Goal: Ask a question

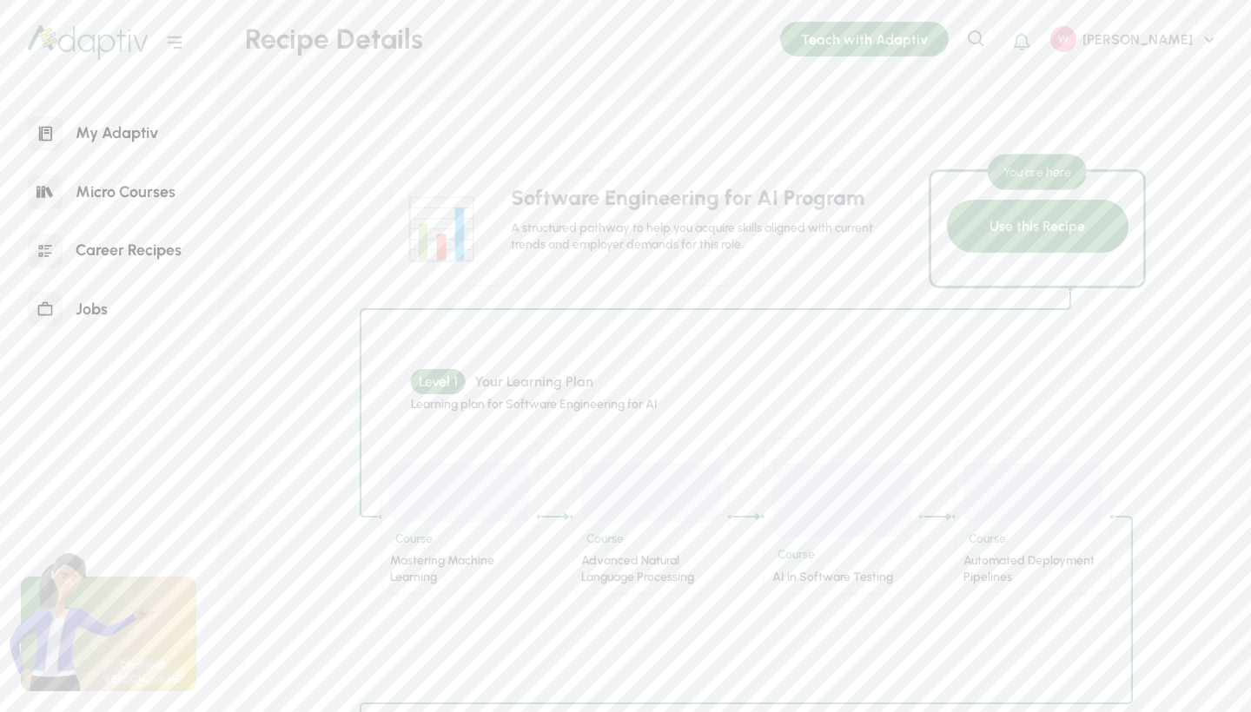
click at [117, 137] on div "My Adaptiv" at bounding box center [117, 133] width 109 height 37
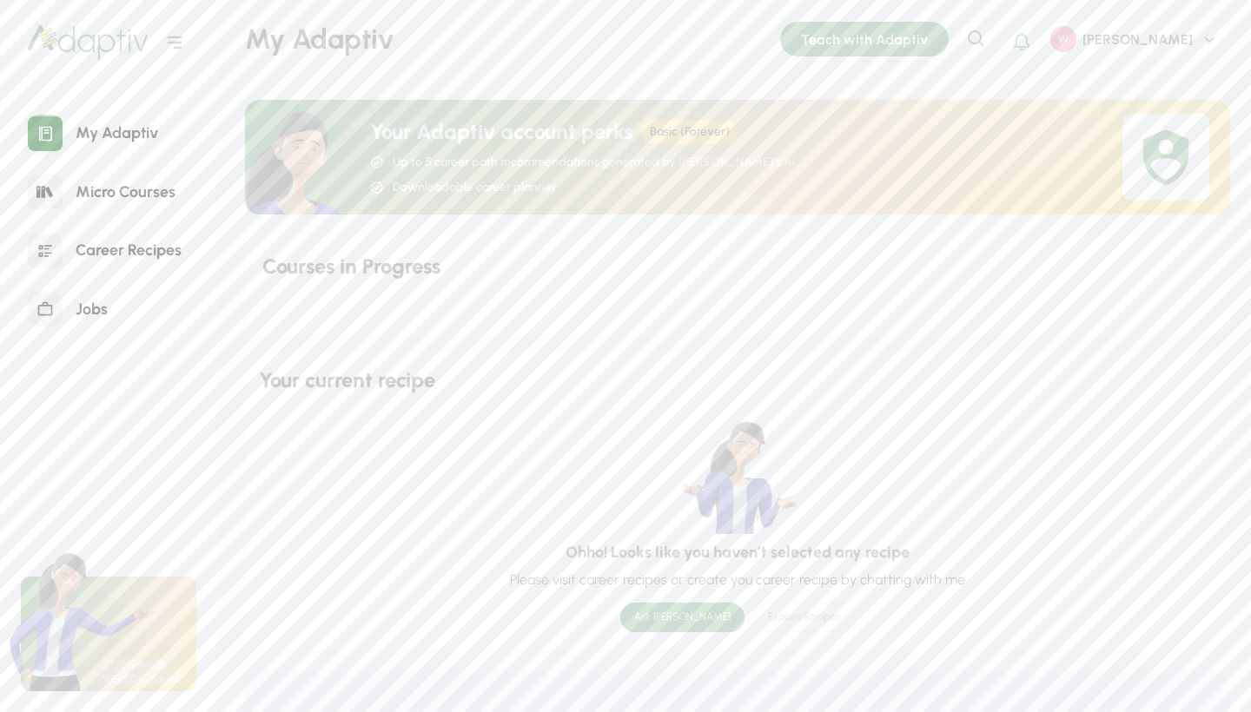
click at [663, 608] on div "Ask [PERSON_NAME]" at bounding box center [682, 618] width 124 height 30
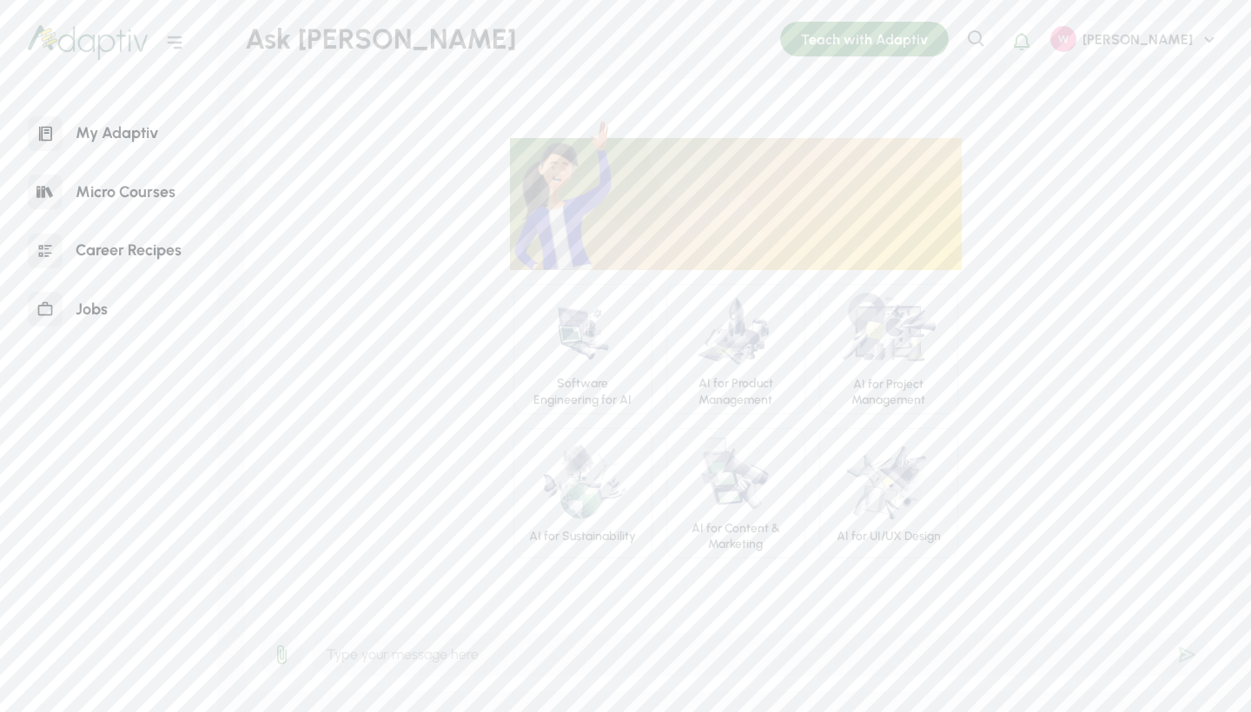
click at [459, 653] on input "text" at bounding box center [761, 654] width 901 height 45
type input "I want to be a software engineer in [GEOGRAPHIC_DATA]"
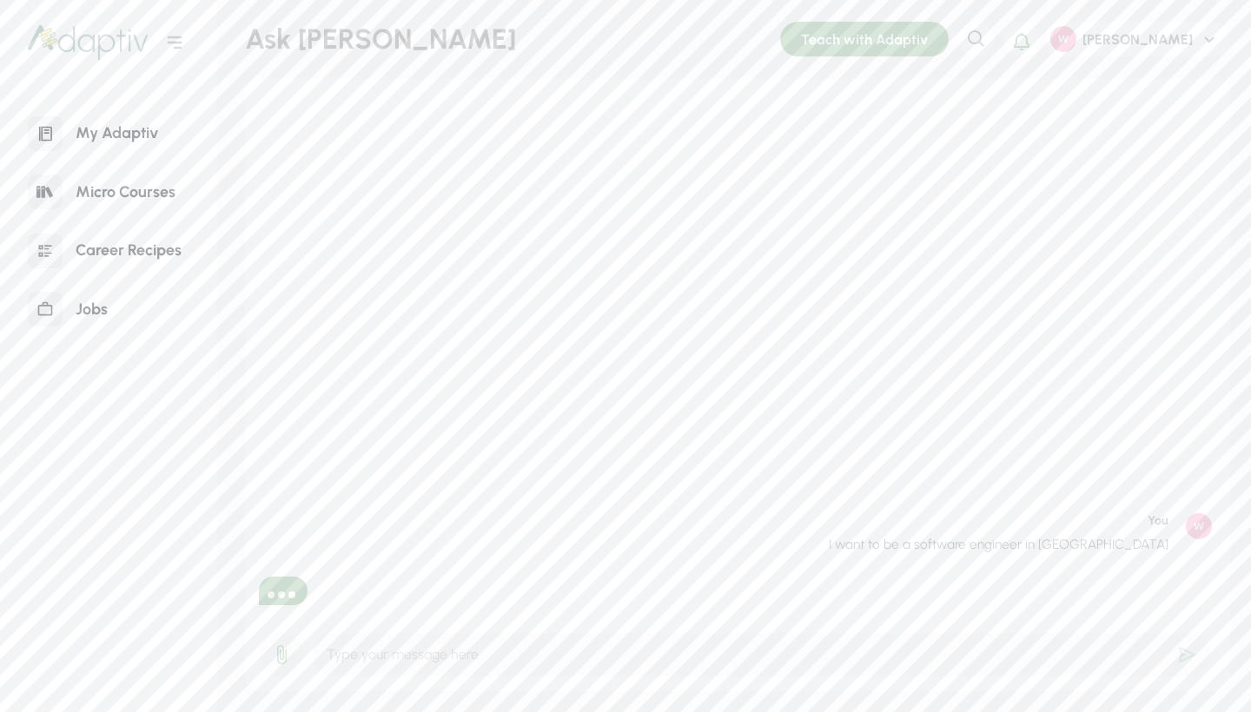
click at [272, 593] on div at bounding box center [271, 595] width 7 height 7
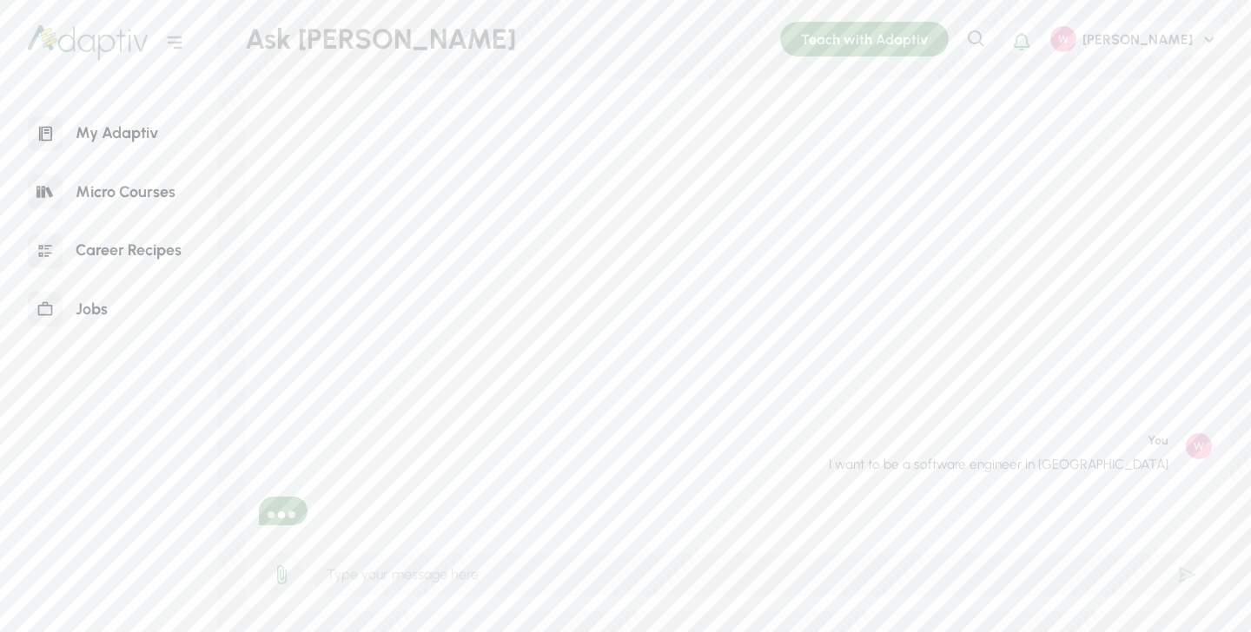
click at [89, 42] on img at bounding box center [88, 42] width 120 height 35
click at [89, 43] on img at bounding box center [88, 42] width 120 height 35
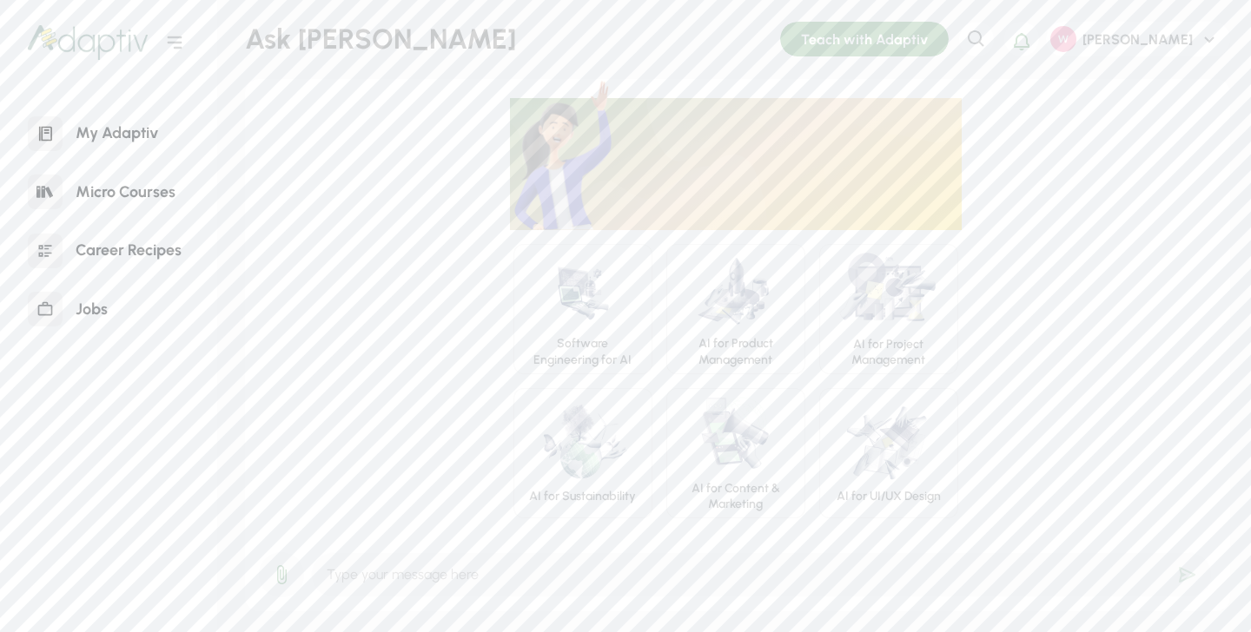
click at [434, 586] on input "text" at bounding box center [761, 574] width 901 height 45
type input "I want to be a software engineer in [GEOGRAPHIC_DATA]"
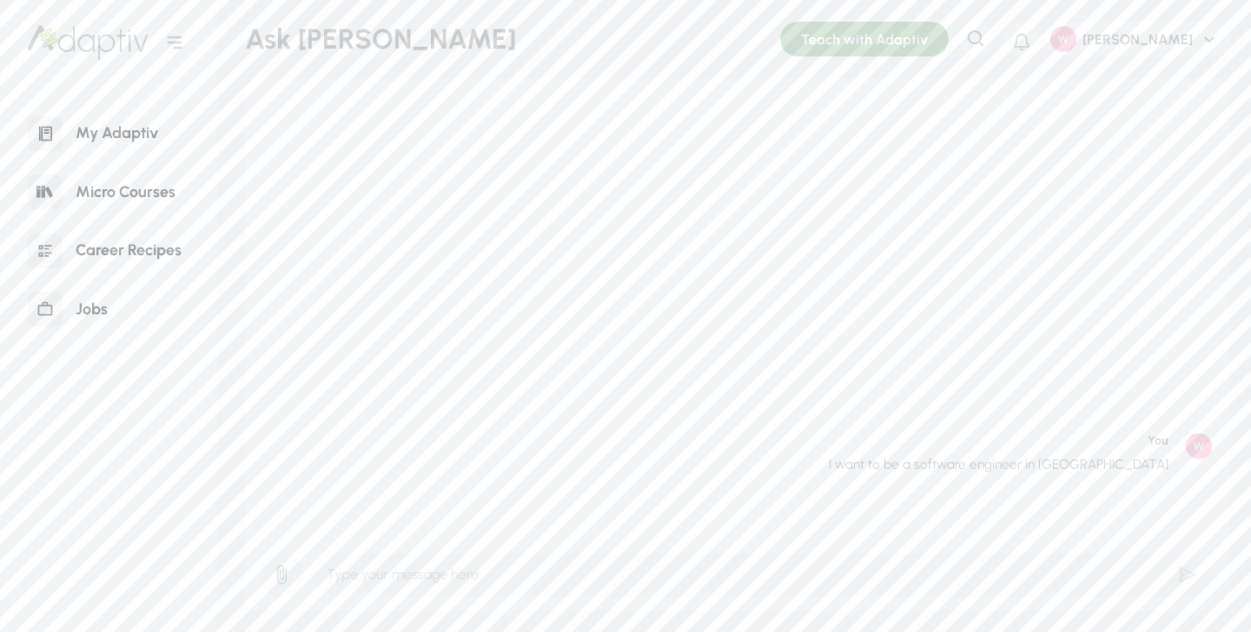
click at [117, 255] on div "Career Recipes" at bounding box center [129, 250] width 132 height 37
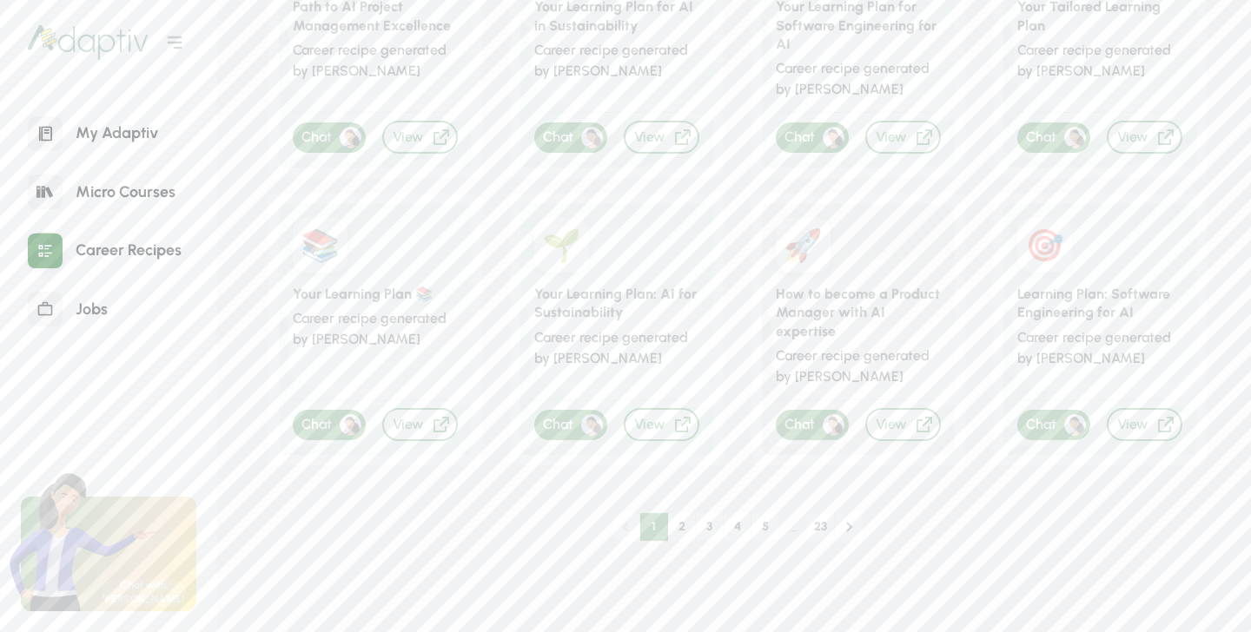
click at [314, 257] on div "📚" at bounding box center [320, 245] width 55 height 55
click at [434, 414] on icon at bounding box center [441, 424] width 21 height 21
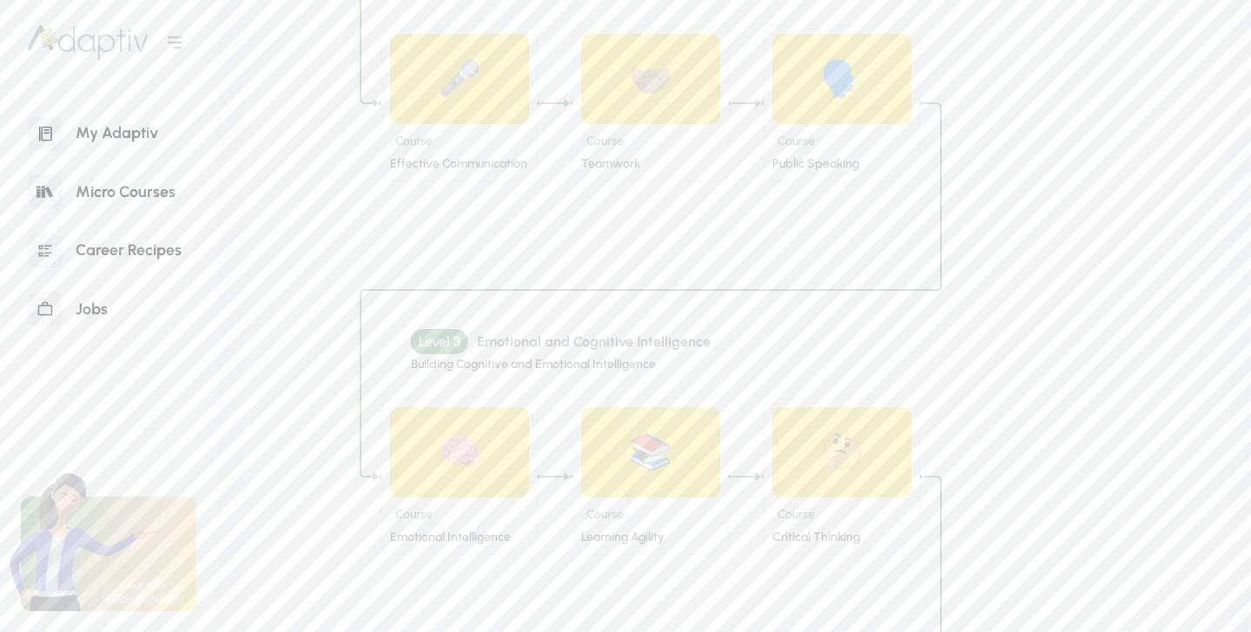
scroll to position [1206, 0]
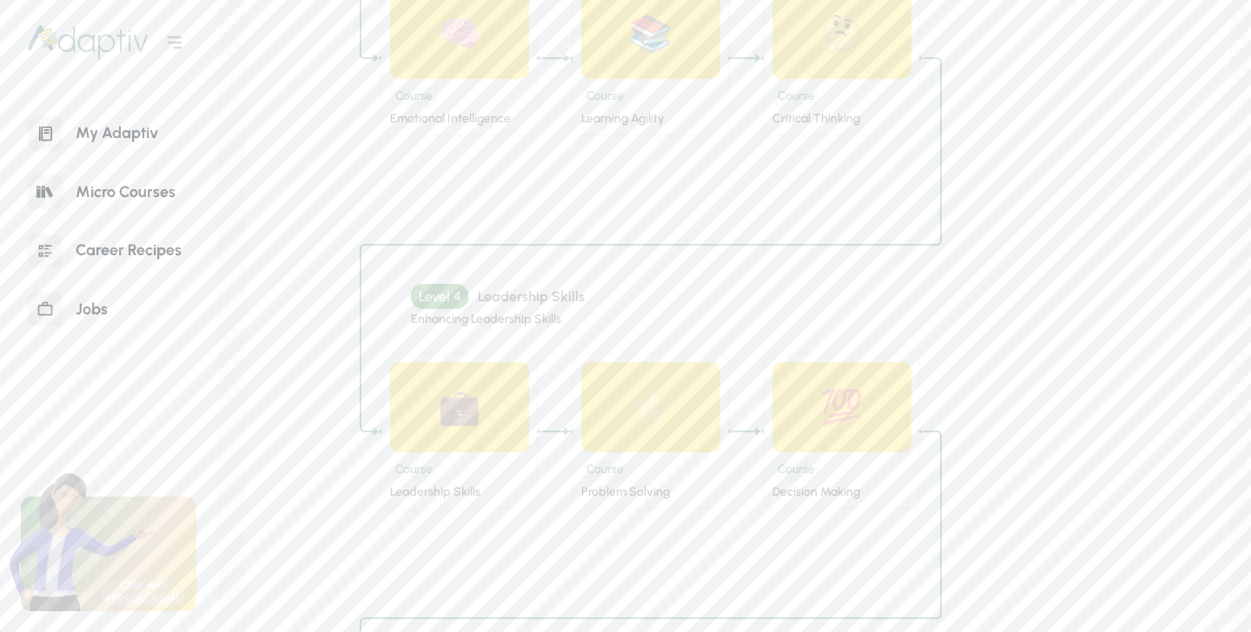
click at [121, 122] on div "My Adaptiv" at bounding box center [117, 133] width 109 height 37
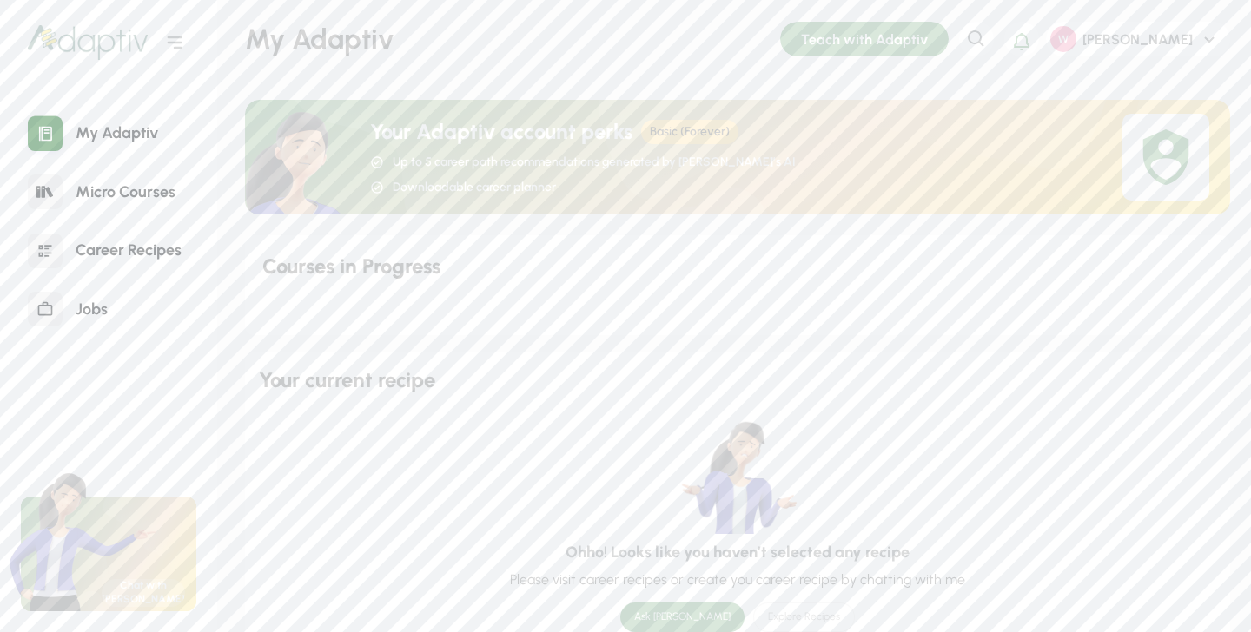
click at [125, 196] on div "Micro Courses" at bounding box center [126, 192] width 126 height 37
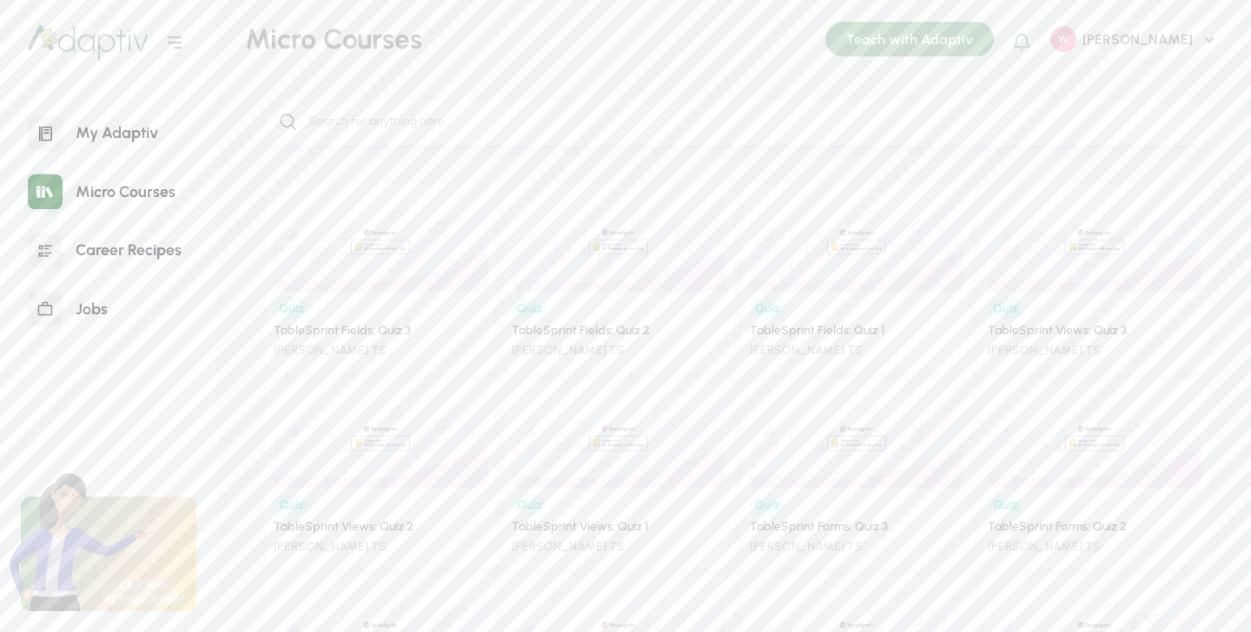
click at [116, 255] on div "Career Recipes" at bounding box center [129, 250] width 132 height 37
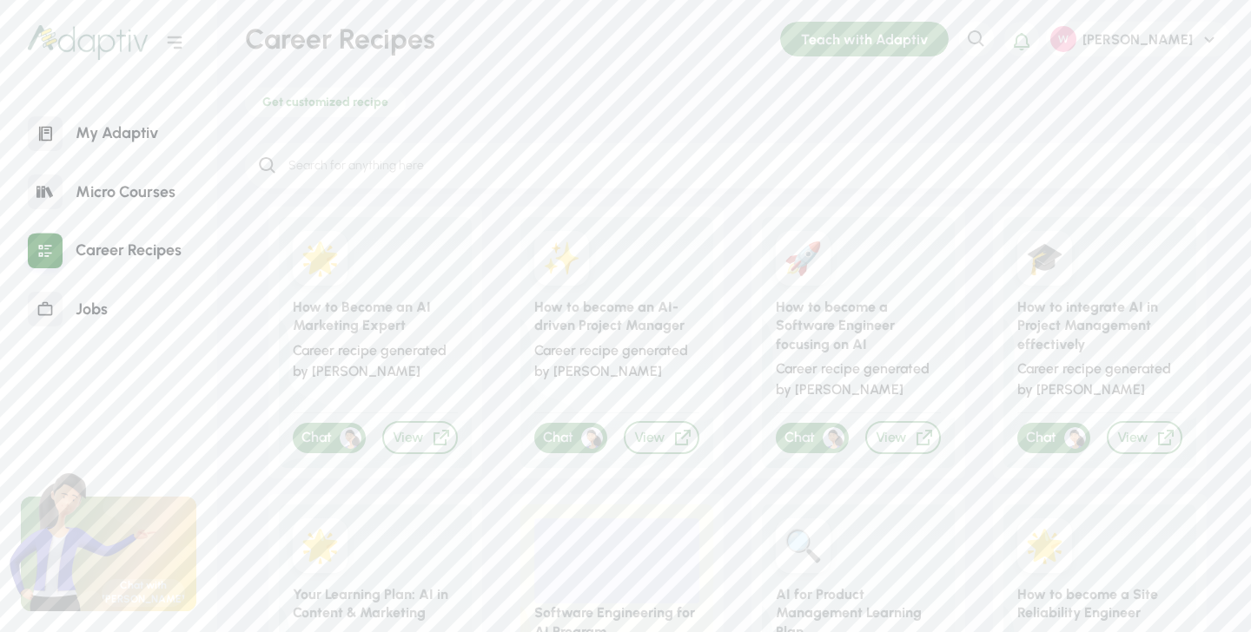
click at [105, 282] on div "My Adaptiv Micro Courses Career Recipes Jobs" at bounding box center [111, 225] width 181 height 235
click at [105, 315] on div "Jobs" at bounding box center [92, 309] width 58 height 37
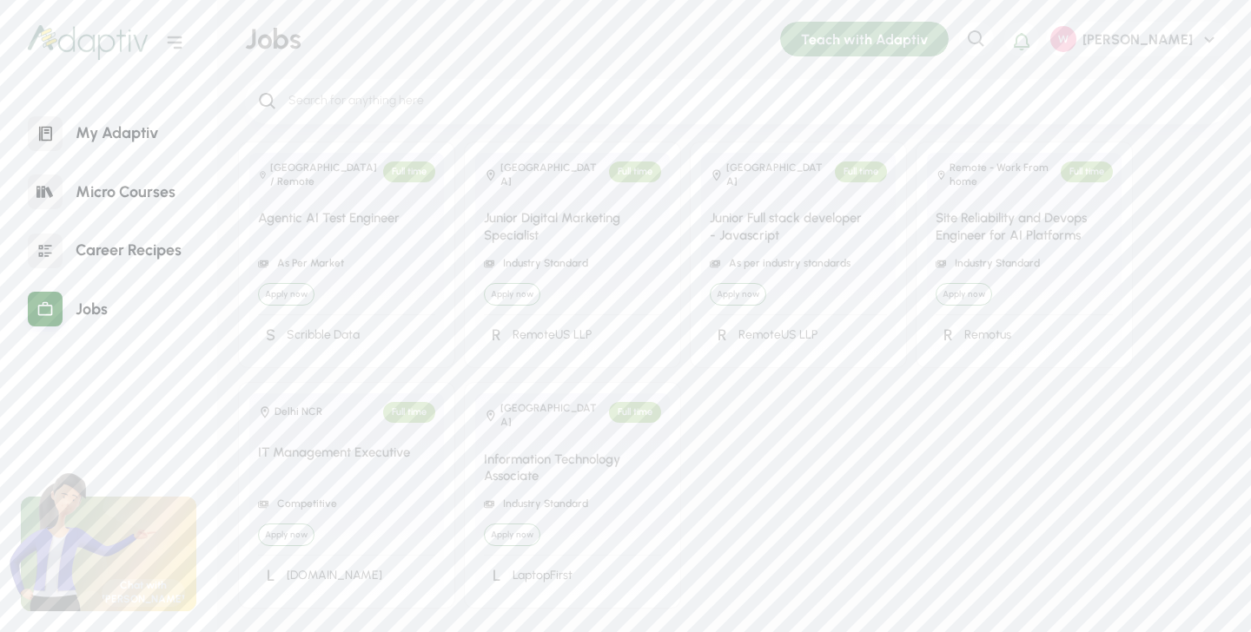
click at [137, 137] on div "My Adaptiv" at bounding box center [117, 133] width 109 height 37
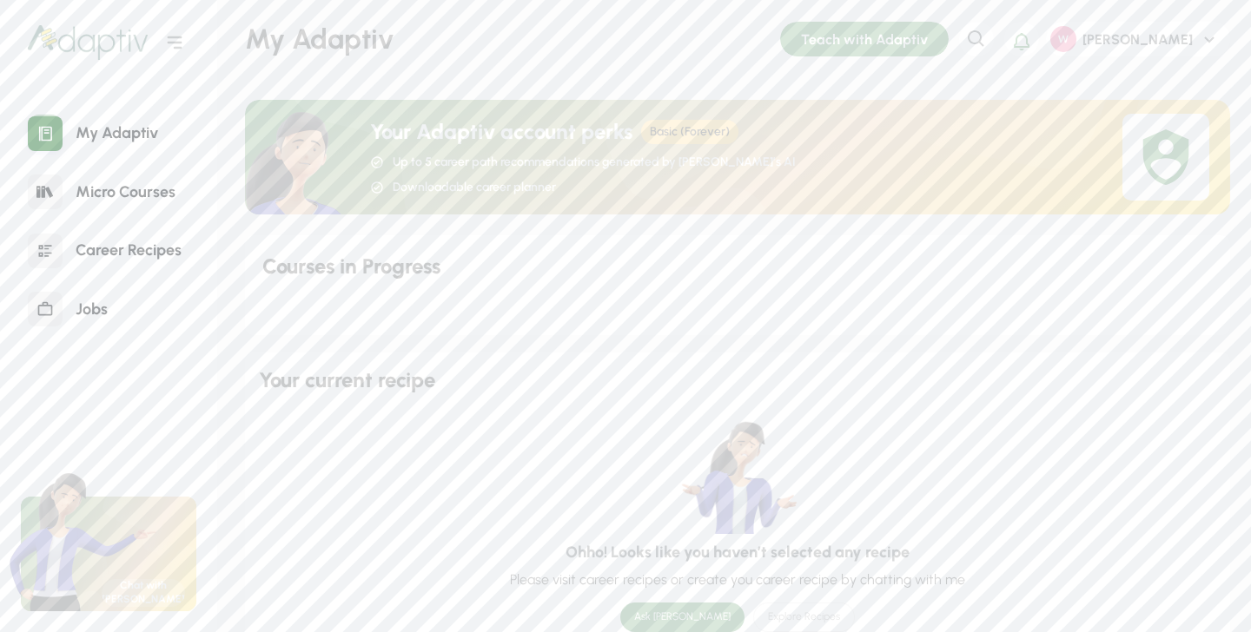
click at [389, 281] on div "Courses in Progress" at bounding box center [737, 285] width 985 height 101
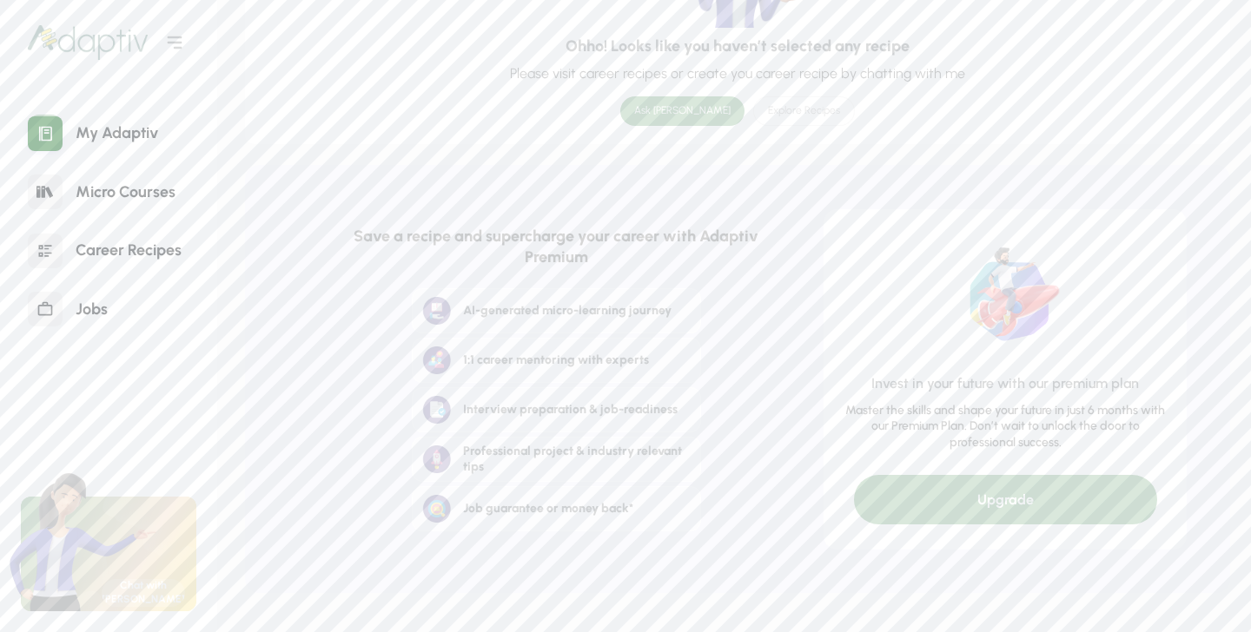
scroll to position [506, 0]
click at [690, 101] on div "Ask [PERSON_NAME]" at bounding box center [682, 112] width 124 height 30
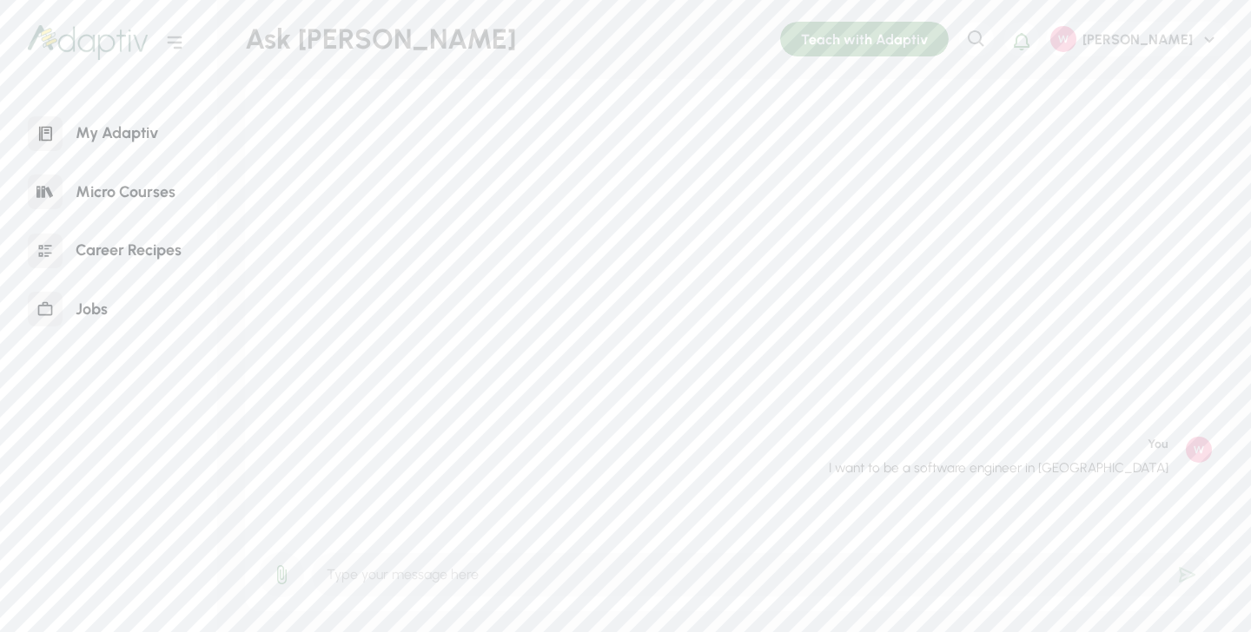
click at [938, 466] on p "I want to be a software engineer in [GEOGRAPHIC_DATA]" at bounding box center [999, 468] width 340 height 20
click at [962, 466] on p "I want to be a software engineer in [GEOGRAPHIC_DATA]" at bounding box center [999, 468] width 340 height 20
click at [947, 455] on div "I want to be a software engineer in [GEOGRAPHIC_DATA]" at bounding box center [998, 474] width 357 height 43
click at [946, 458] on p "I want to be a software engineer in [GEOGRAPHIC_DATA]" at bounding box center [999, 468] width 340 height 20
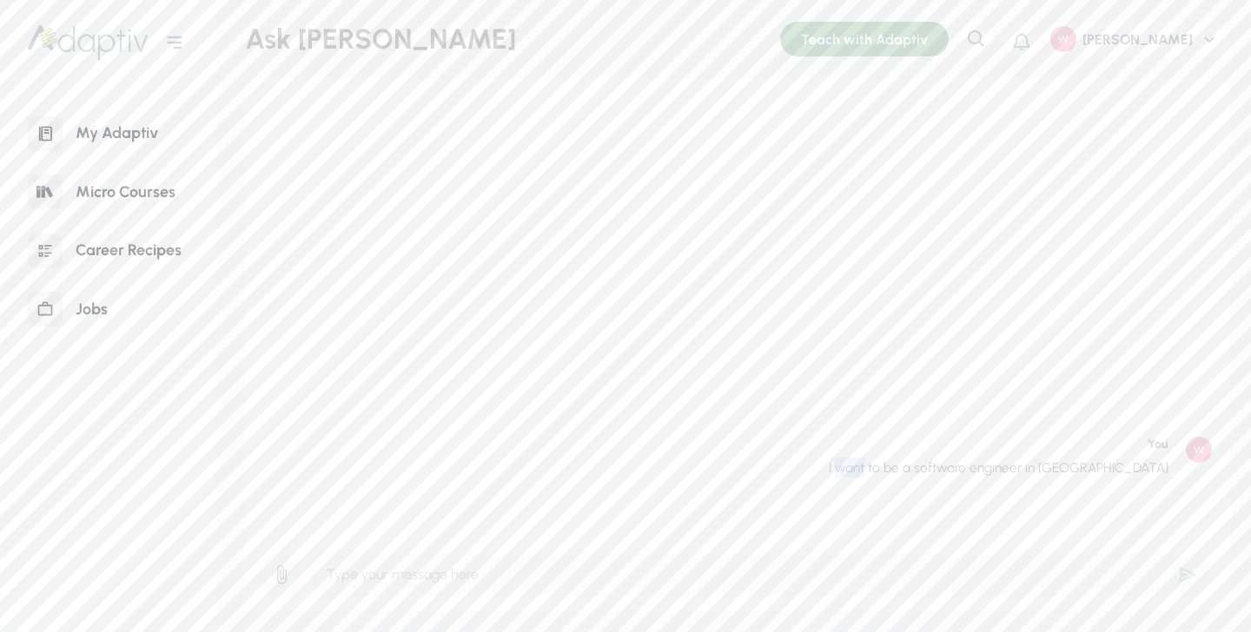
click at [946, 458] on p "I want to be a software engineer in [GEOGRAPHIC_DATA]" at bounding box center [999, 468] width 340 height 20
copy div "I want to be a software engineer in [GEOGRAPHIC_DATA]"
click at [805, 567] on input "text" at bounding box center [761, 574] width 901 height 45
paste input "I want to be a software engineer in [GEOGRAPHIC_DATA]"
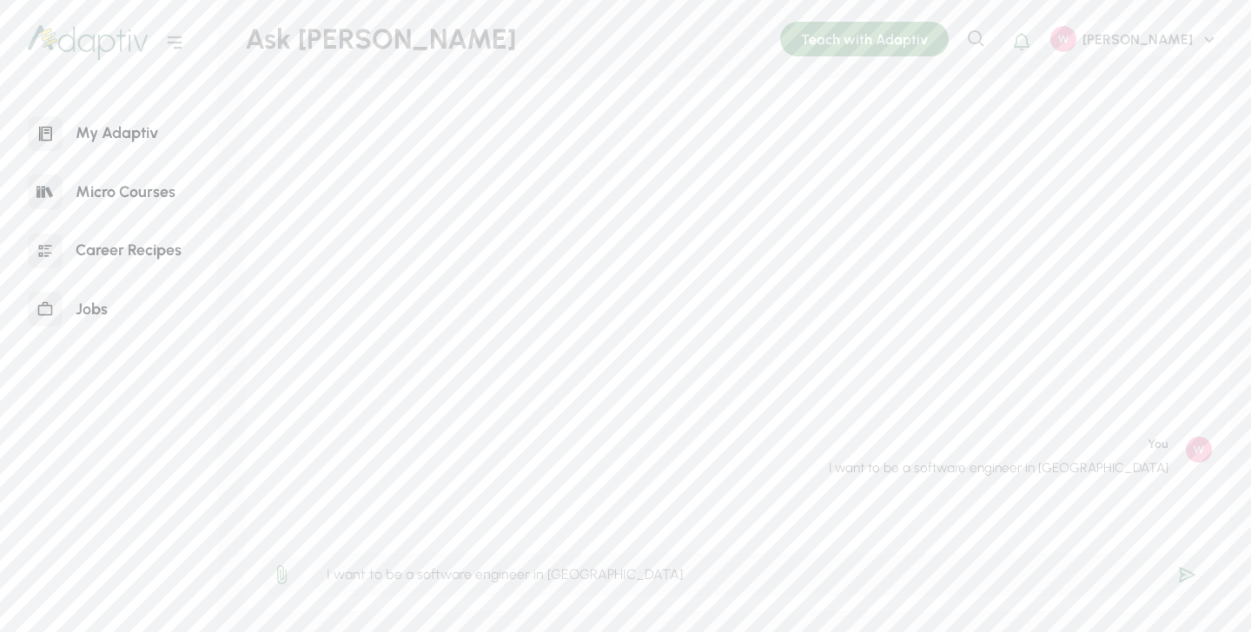
type input "I want to be a software engineer in [GEOGRAPHIC_DATA]"
